Goal: Task Accomplishment & Management: Manage account settings

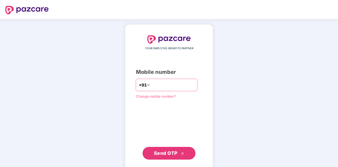
type input "**********"
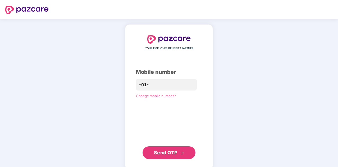
click at [178, 152] on span "Send OTP" at bounding box center [169, 152] width 30 height 7
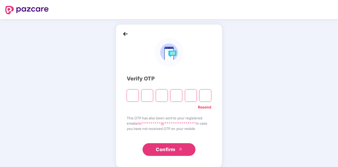
type input "*"
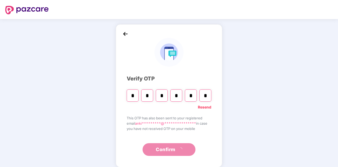
type input "*"
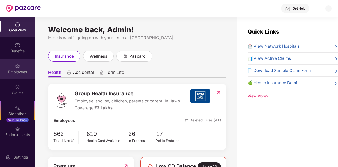
click at [24, 69] on div "Employees" at bounding box center [17, 71] width 35 height 5
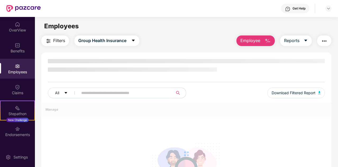
click at [257, 41] on span "Employee" at bounding box center [250, 40] width 20 height 7
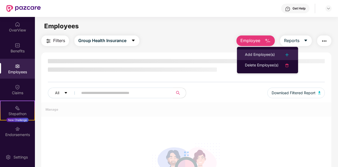
click at [259, 54] on div "Add Employee(s)" at bounding box center [260, 55] width 30 height 6
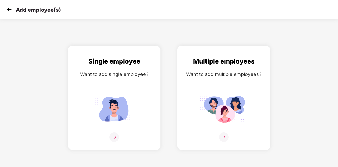
click at [219, 107] on img at bounding box center [224, 108] width 48 height 33
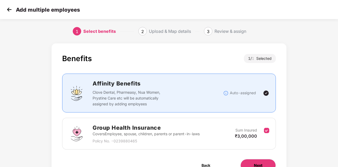
click at [263, 159] on button "Next" at bounding box center [257, 165] width 35 height 13
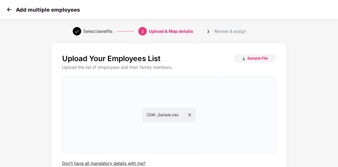
scroll to position [26, 0]
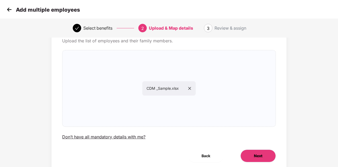
click at [260, 156] on span "Next" at bounding box center [258, 156] width 8 height 6
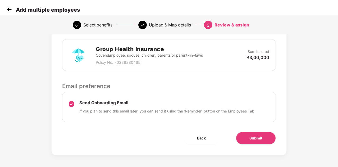
scroll to position [133, 0]
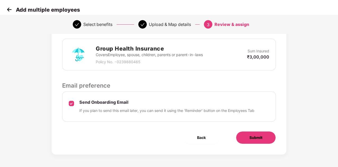
click at [259, 138] on span "Submit" at bounding box center [255, 138] width 13 height 6
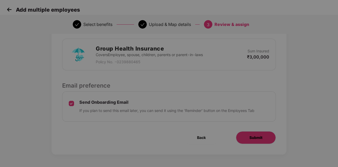
scroll to position [0, 0]
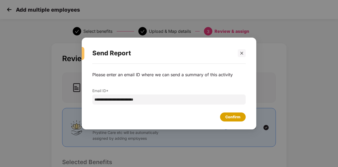
click at [227, 118] on div "Confirm" at bounding box center [232, 117] width 15 height 6
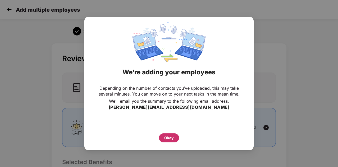
click at [169, 135] on div "Okay" at bounding box center [169, 138] width 10 height 6
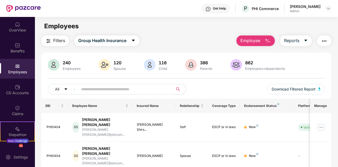
click at [118, 86] on input "text" at bounding box center [123, 89] width 85 height 8
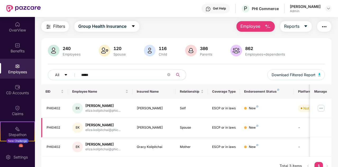
scroll to position [22, 0]
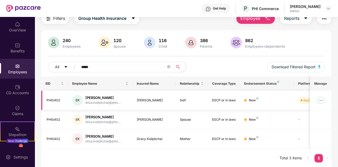
type input "*****"
click at [323, 99] on img at bounding box center [321, 100] width 8 height 8
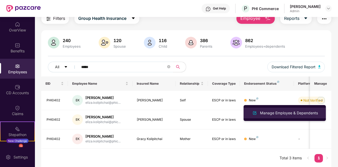
click at [313, 112] on div "Manage Employee & Dependents" at bounding box center [289, 113] width 60 height 6
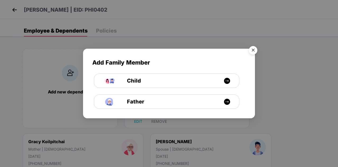
click at [252, 51] on img "Close" at bounding box center [253, 51] width 15 height 15
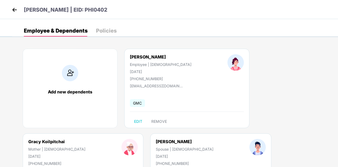
click at [15, 11] on img at bounding box center [15, 10] width 8 height 8
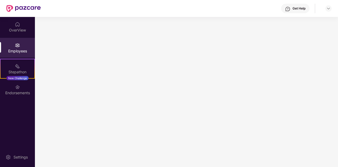
click at [17, 49] on div "Employees" at bounding box center [17, 50] width 35 height 5
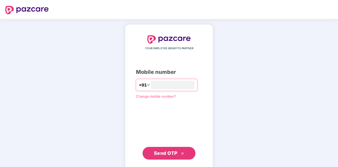
type input "**********"
click at [169, 154] on span "Send OTP" at bounding box center [166, 153] width 24 height 6
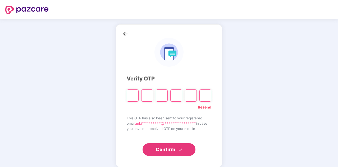
type input "*"
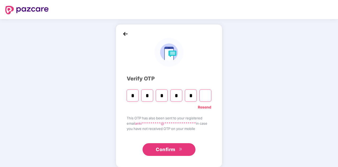
type input "*"
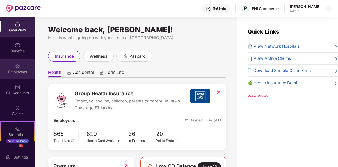
click at [21, 72] on div "Employees" at bounding box center [17, 71] width 35 height 5
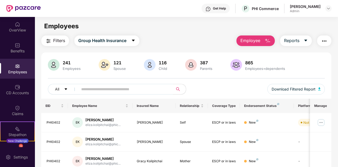
click at [258, 42] on span "Employee" at bounding box center [250, 40] width 20 height 7
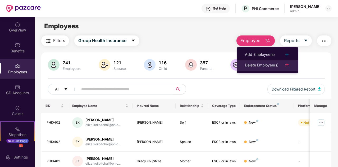
click at [260, 63] on div "Delete Employee(s)" at bounding box center [262, 65] width 34 height 6
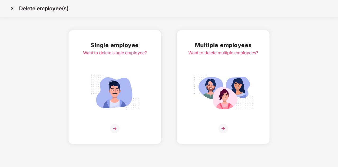
click at [129, 76] on img at bounding box center [114, 92] width 59 height 41
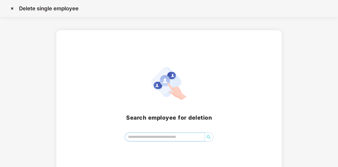
click at [147, 136] on input "search" at bounding box center [165, 137] width 80 height 8
type input "*"
click at [12, 8] on img at bounding box center [12, 8] width 8 height 8
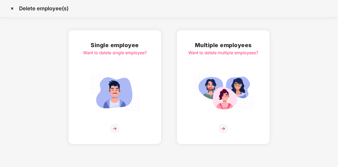
click at [14, 8] on img at bounding box center [12, 8] width 8 height 8
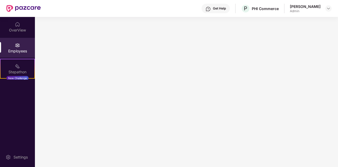
click at [20, 51] on div "Employees" at bounding box center [17, 50] width 35 height 5
